Goal: Information Seeking & Learning: Learn about a topic

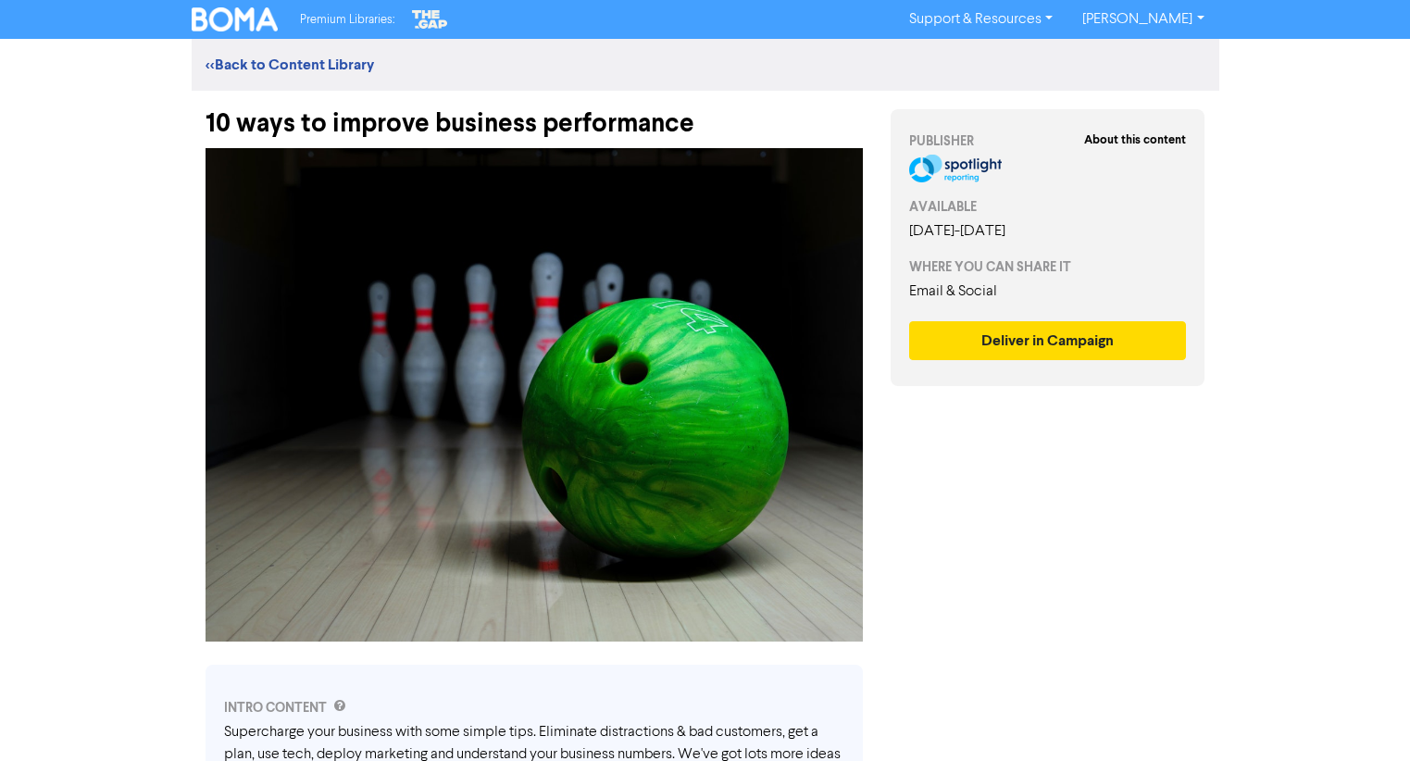
click at [450, 136] on div "10 ways to improve business performance" at bounding box center [533, 115] width 657 height 48
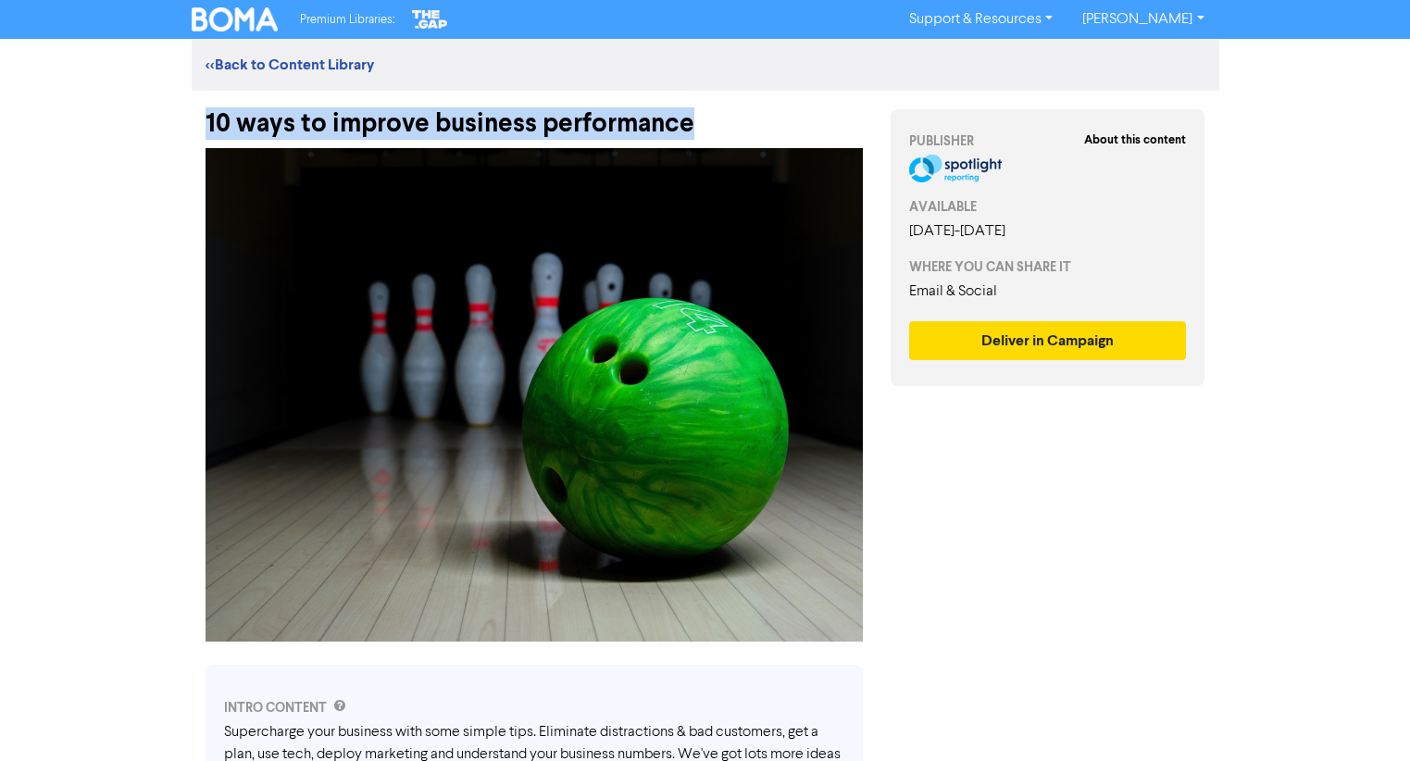
drag, startPoint x: 693, startPoint y: 129, endPoint x: 177, endPoint y: 118, distance: 516.6
copy div "10 ways to improve business performance"
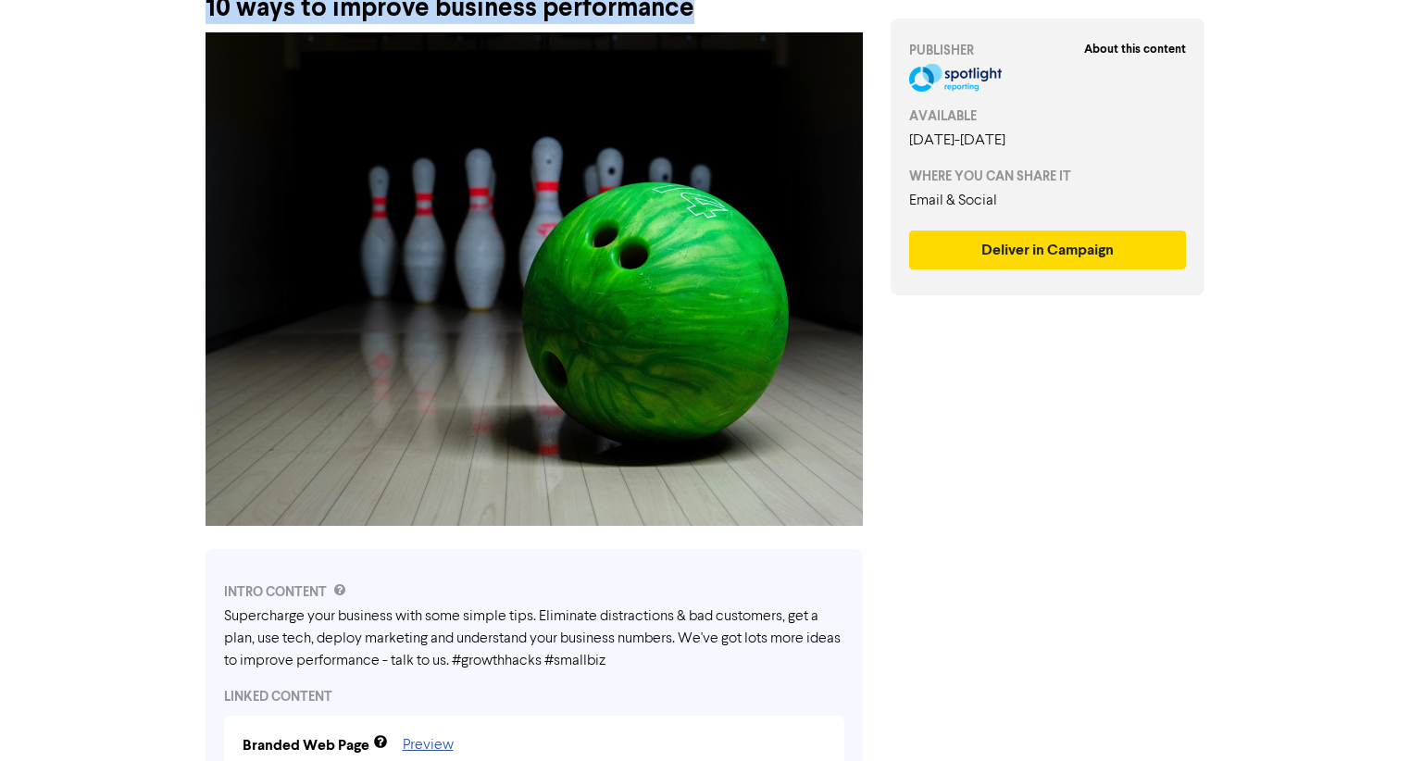
scroll to position [239, 0]
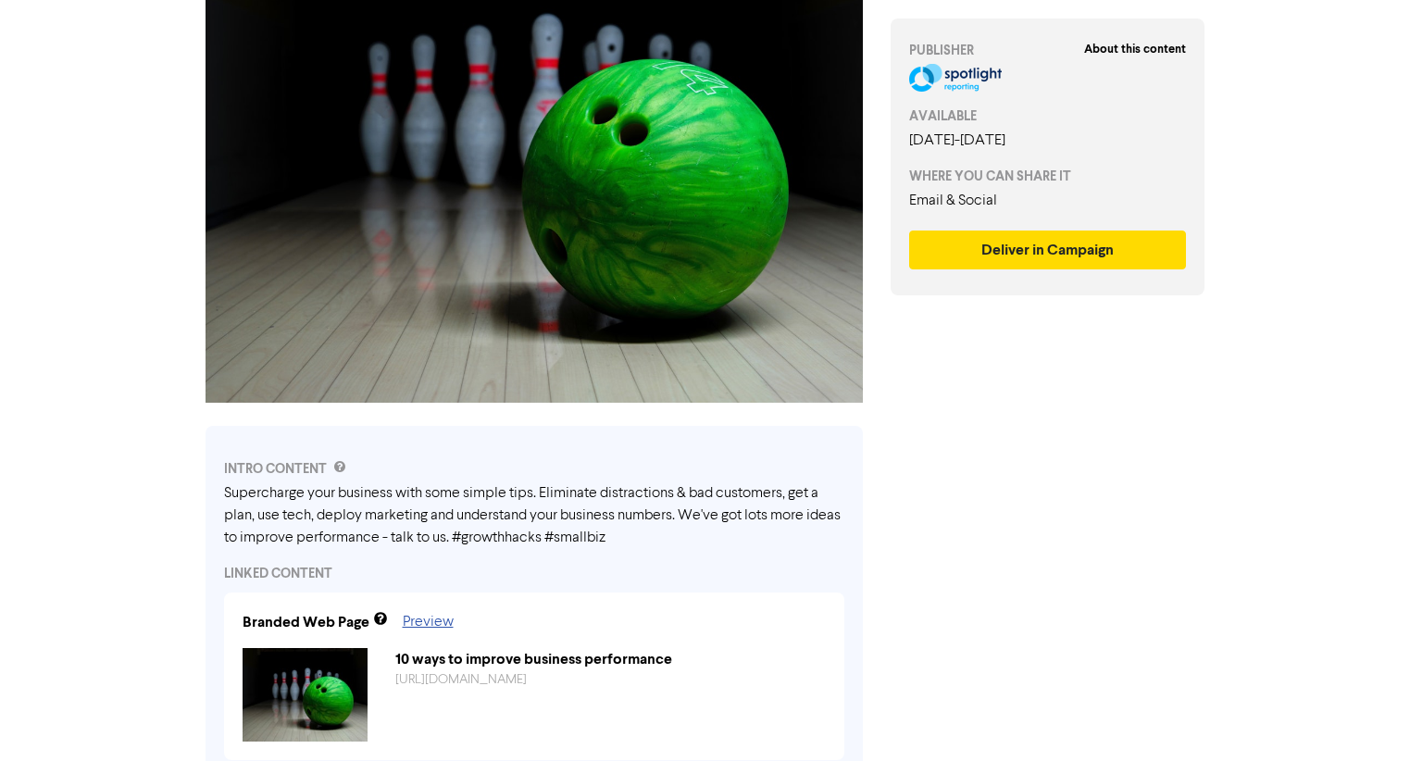
click at [243, 479] on div "INTRO CONTENT Supercharge your business with some simple tips. Eliminate distra…" at bounding box center [533, 607] width 657 height 362
drag, startPoint x: 225, startPoint y: 486, endPoint x: 623, endPoint y: 523, distance: 399.8
click at [627, 531] on div "Supercharge your business with some simple tips. Eliminate distractions & bad c…" at bounding box center [534, 515] width 620 height 67
drag, startPoint x: 654, startPoint y: 534, endPoint x: 254, endPoint y: 510, distance: 400.6
click at [254, 510] on div "Supercharge your business with some simple tips. Eliminate distractions & bad c…" at bounding box center [534, 515] width 620 height 67
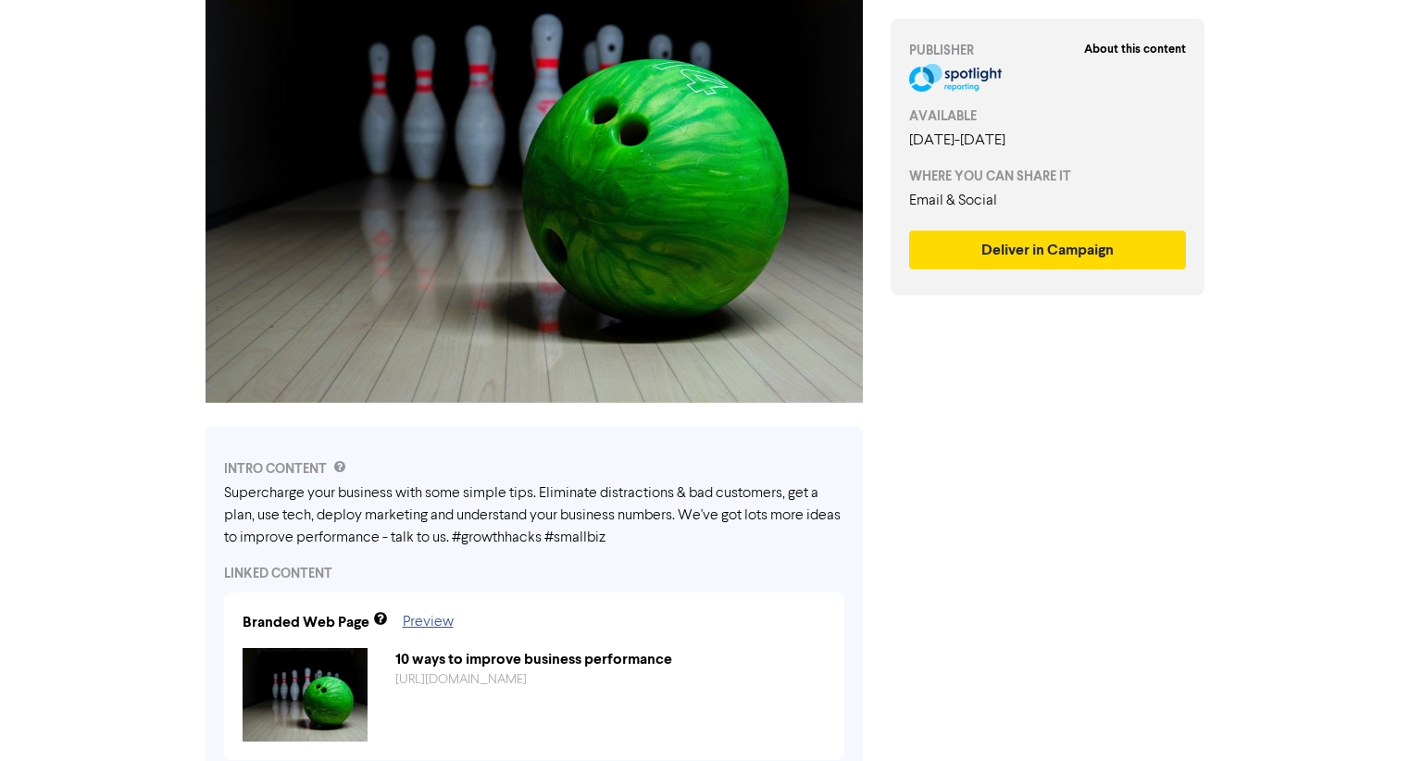
scroll to position [587, 0]
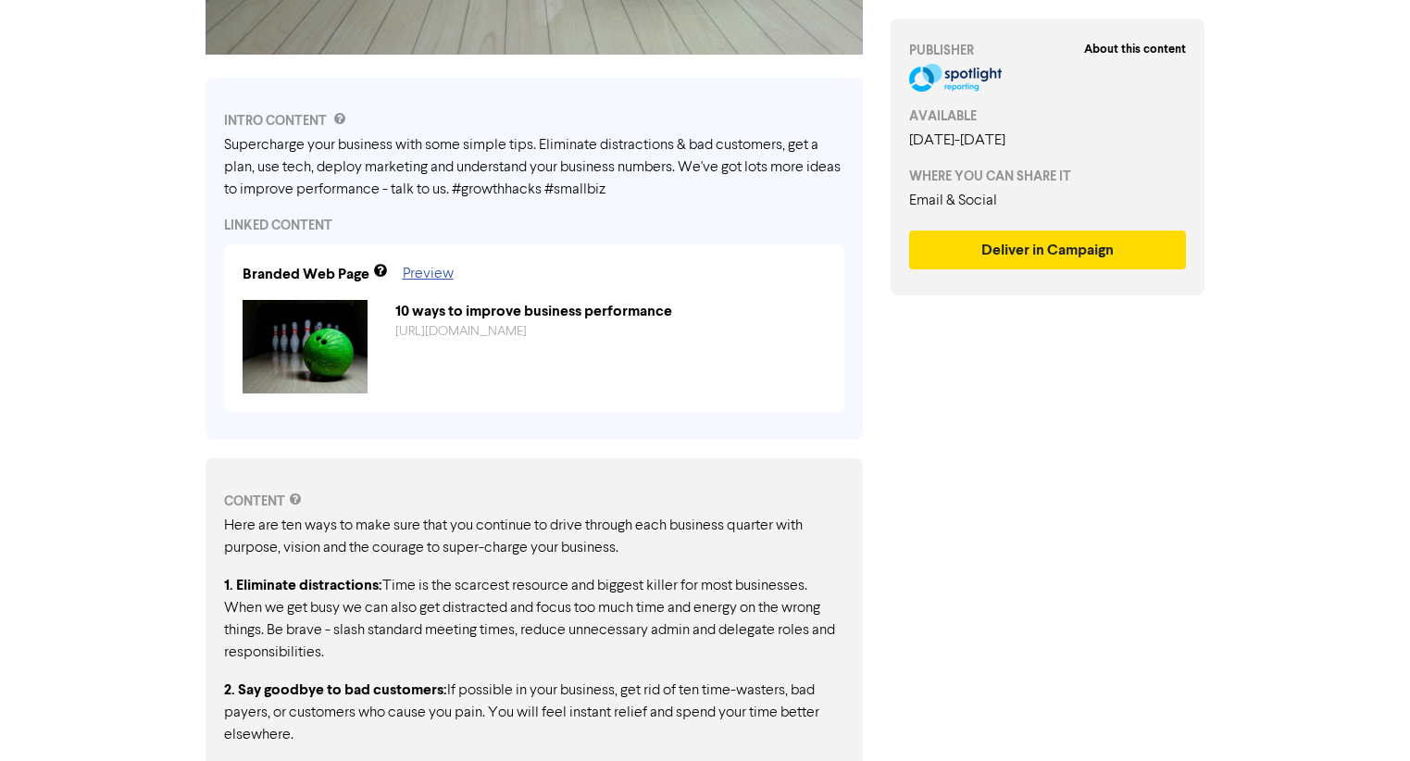
drag, startPoint x: 222, startPoint y: 530, endPoint x: 304, endPoint y: 629, distance: 128.2
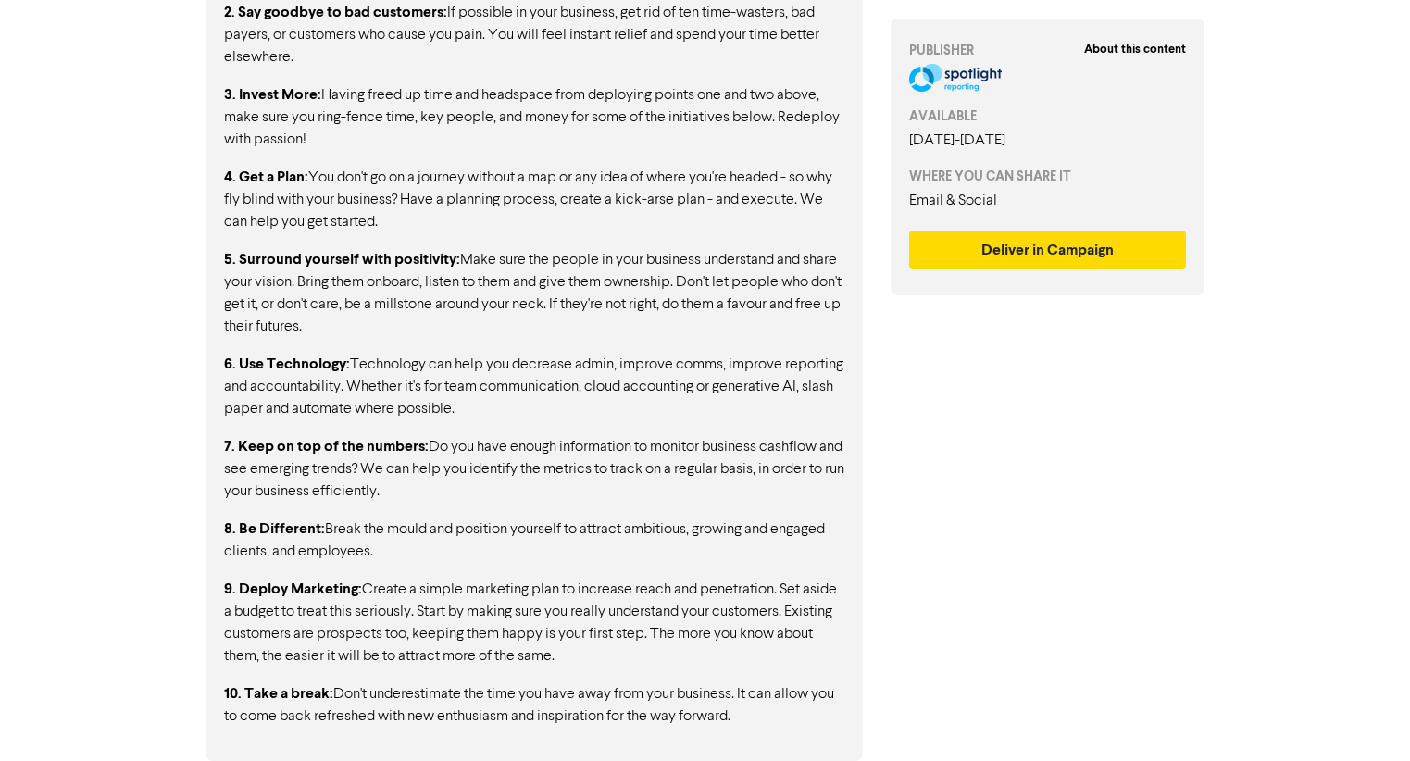
scroll to position [0, 0]
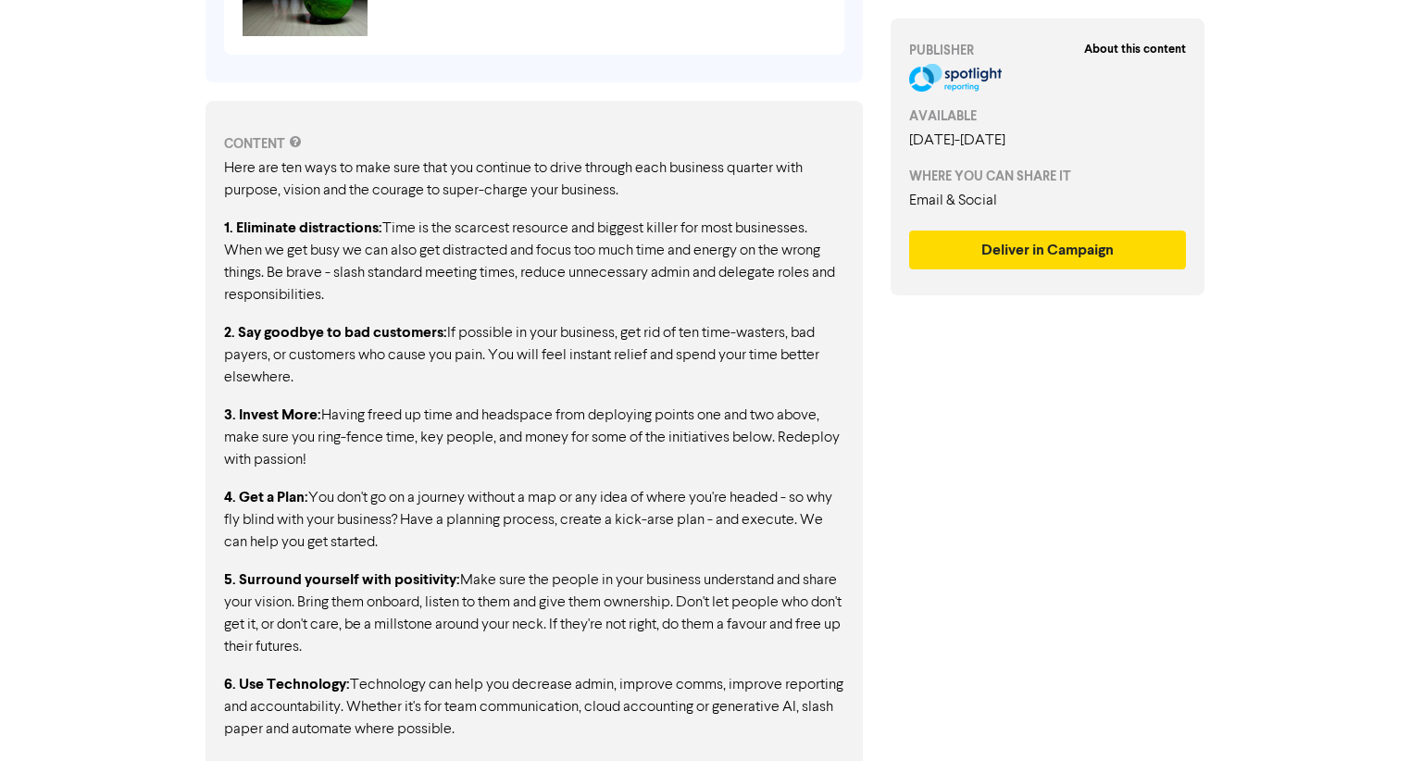
scroll to position [160, 0]
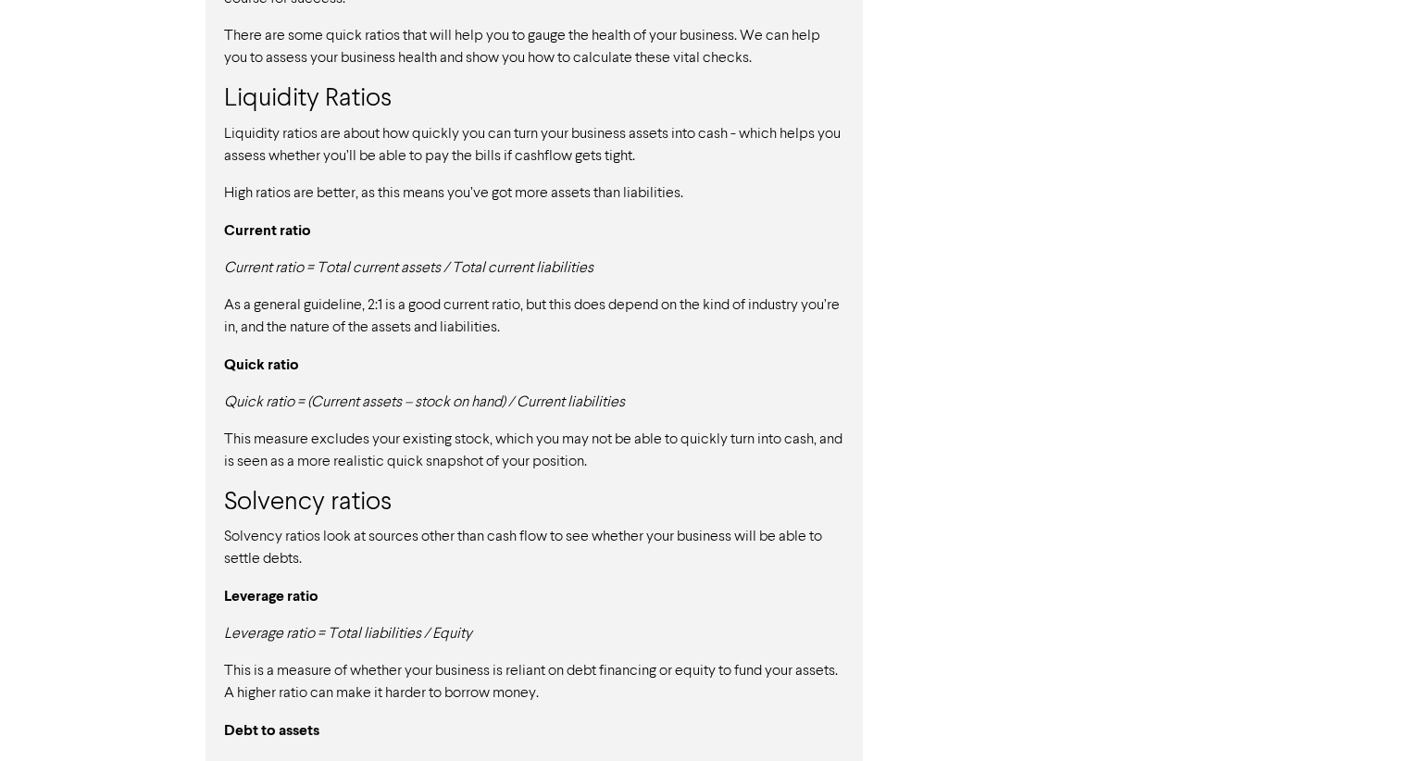
scroll to position [1702, 0]
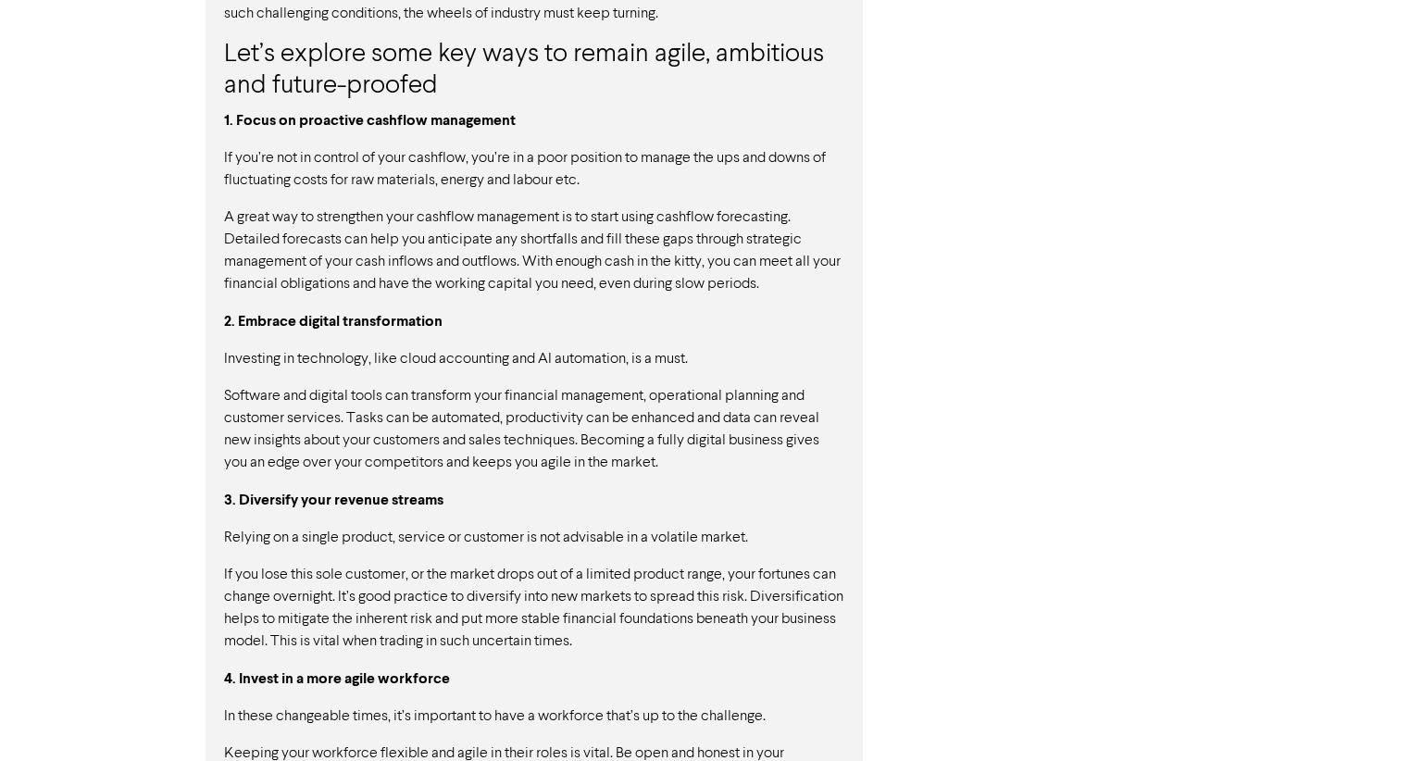
scroll to position [1411, 0]
